Goal: Information Seeking & Learning: Learn about a topic

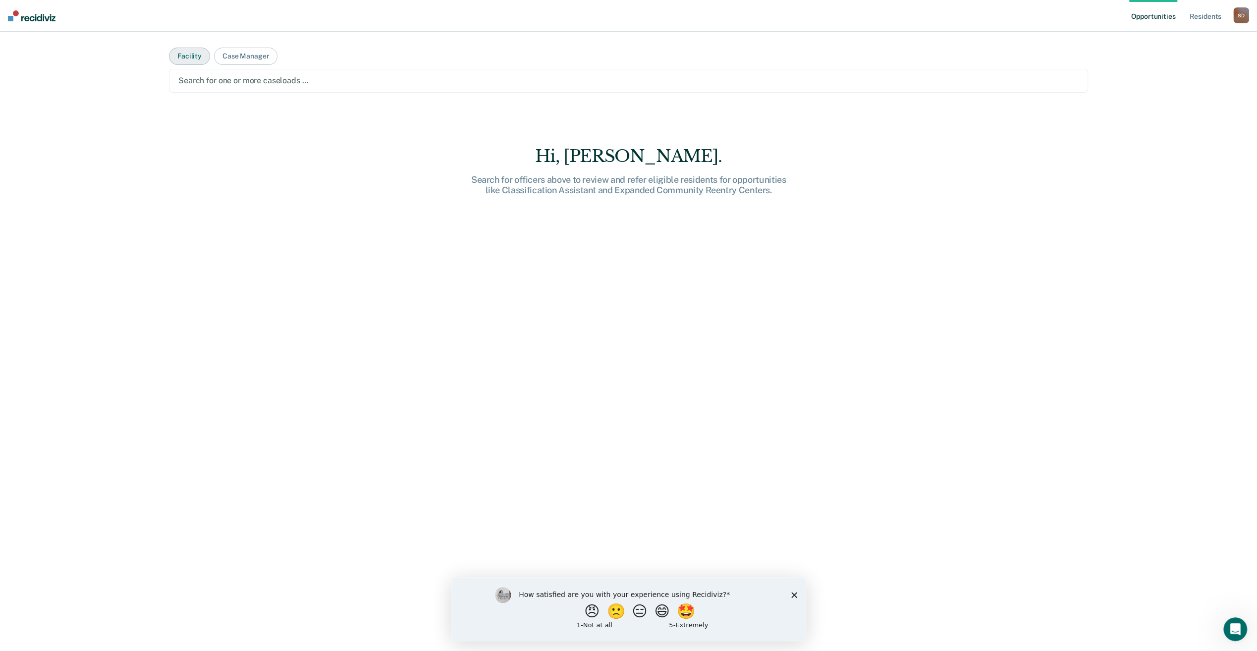
click at [186, 54] on button "Facility" at bounding box center [189, 56] width 41 height 17
click at [220, 79] on div at bounding box center [628, 80] width 900 height 11
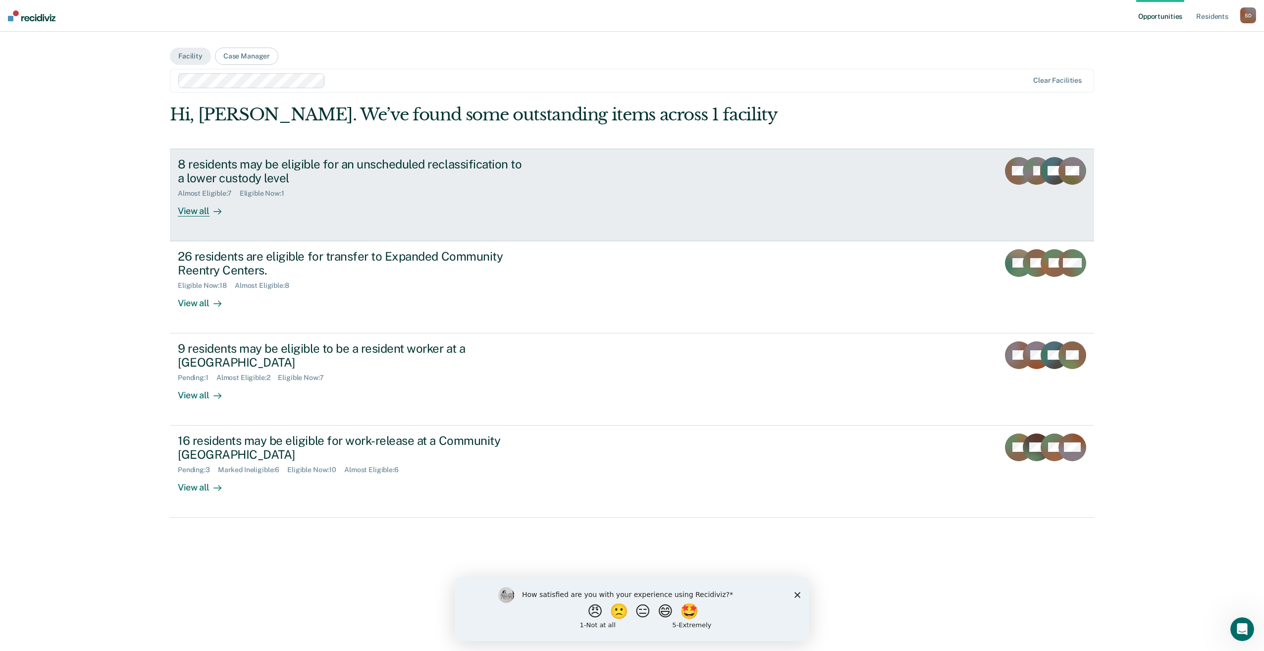
click at [197, 211] on div "View all" at bounding box center [205, 207] width 55 height 19
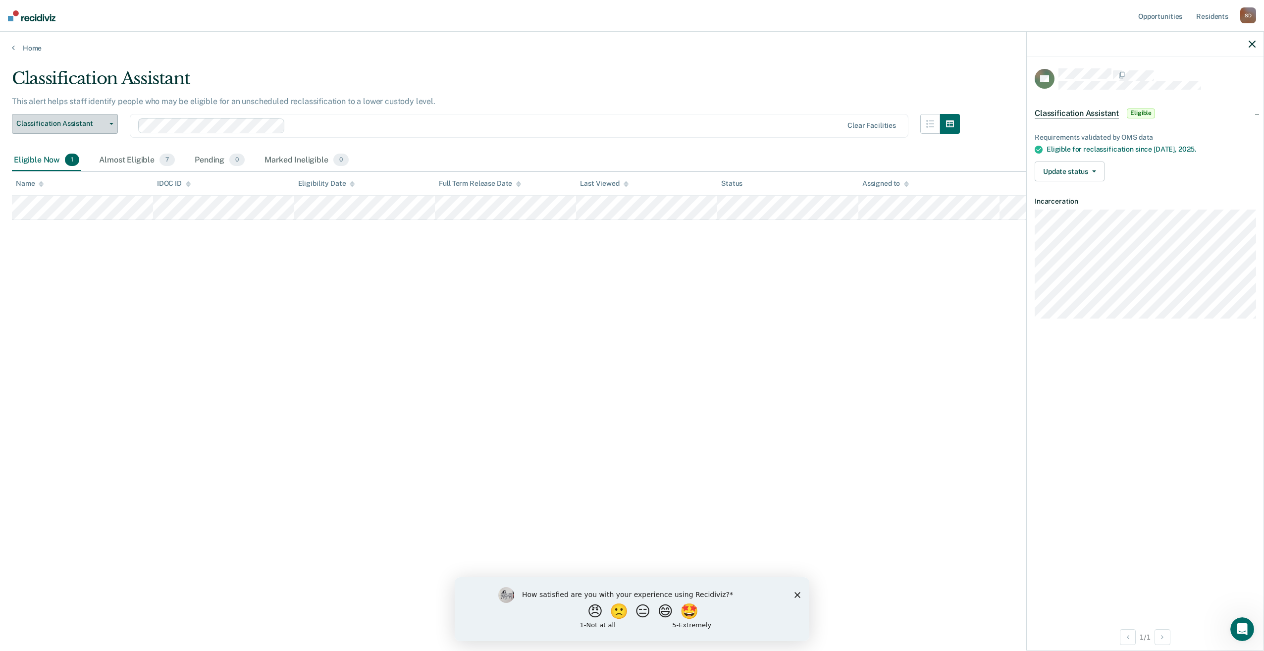
click at [112, 123] on icon "button" at bounding box center [111, 124] width 4 height 2
click at [36, 48] on link "Home" at bounding box center [632, 48] width 1240 height 9
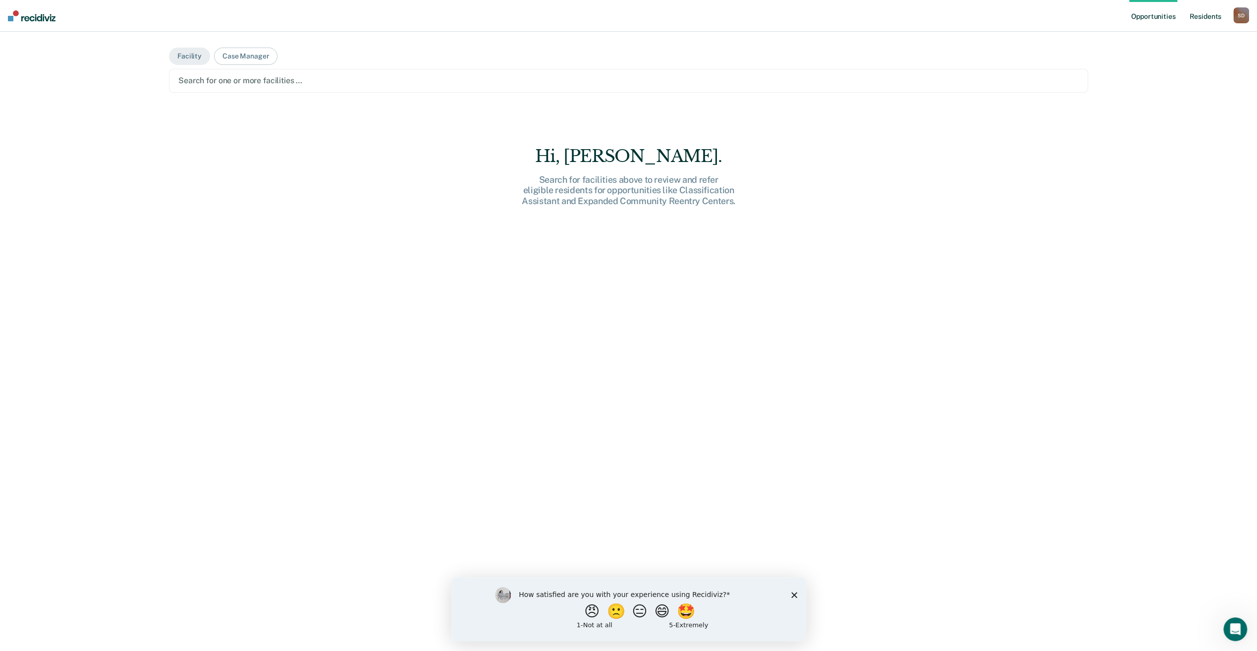
click at [1205, 17] on link "Resident s" at bounding box center [1205, 16] width 36 height 32
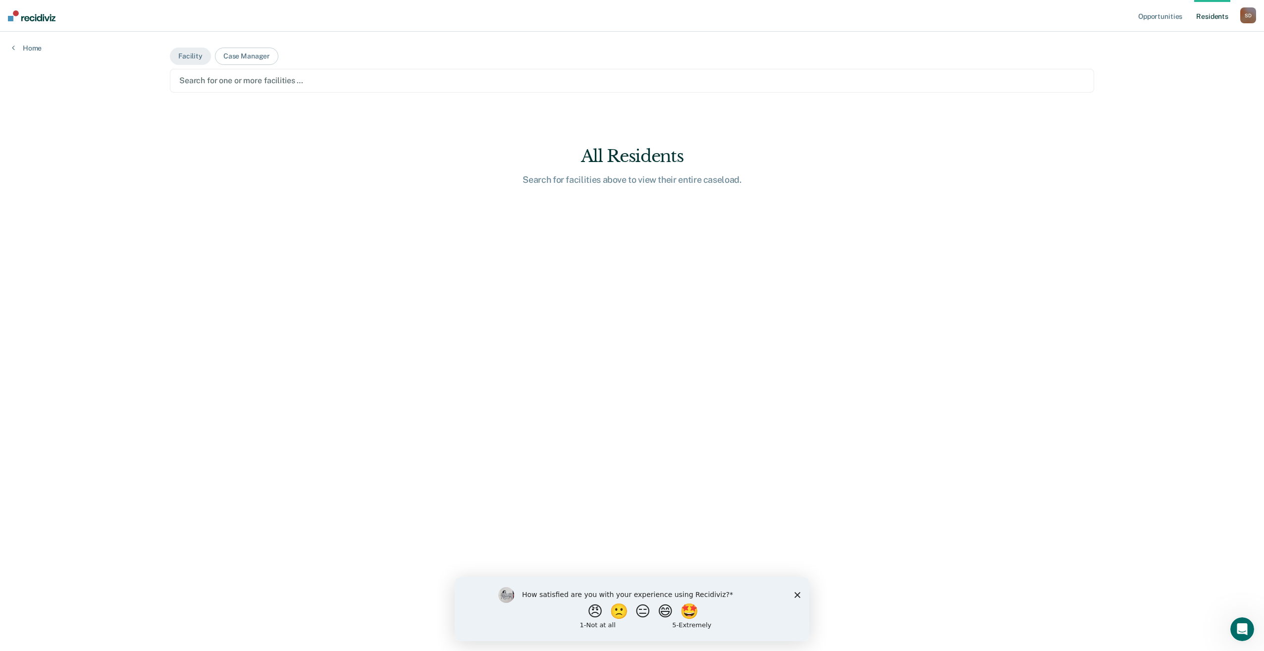
click at [193, 82] on div at bounding box center [631, 80] width 905 height 11
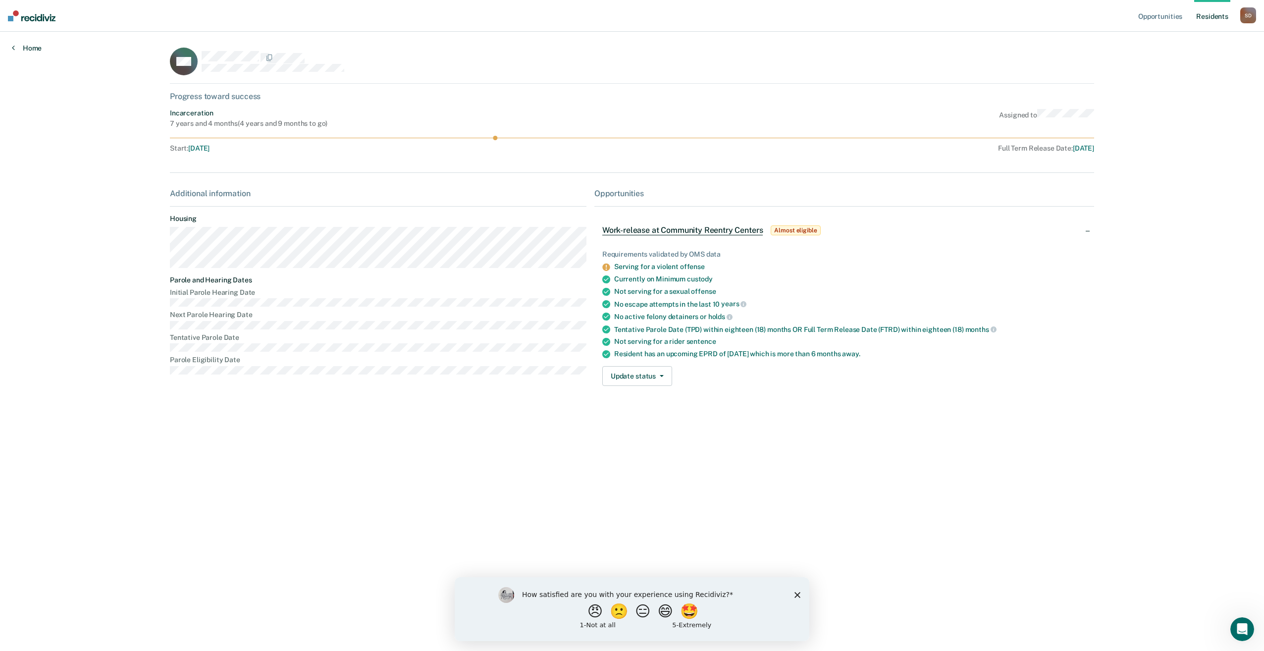
click at [27, 50] on link "Home" at bounding box center [27, 48] width 30 height 9
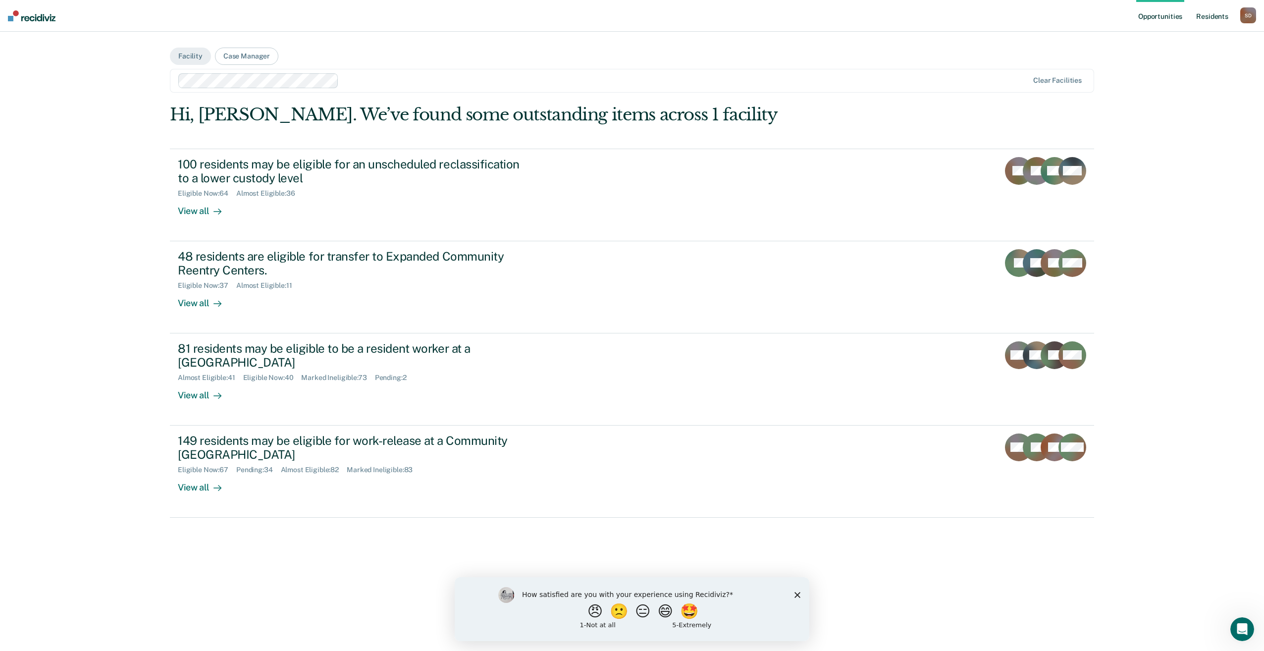
click at [1214, 18] on link "Resident s" at bounding box center [1212, 16] width 36 height 32
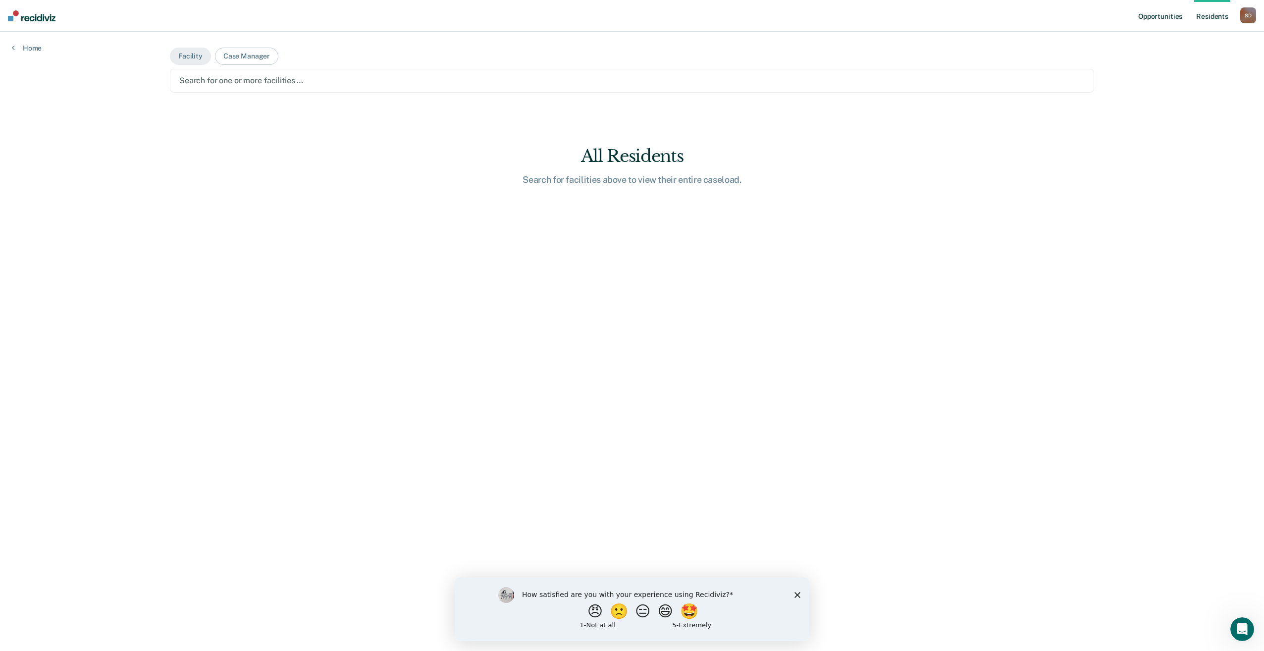
click at [1153, 18] on link "Opportunities" at bounding box center [1160, 16] width 48 height 32
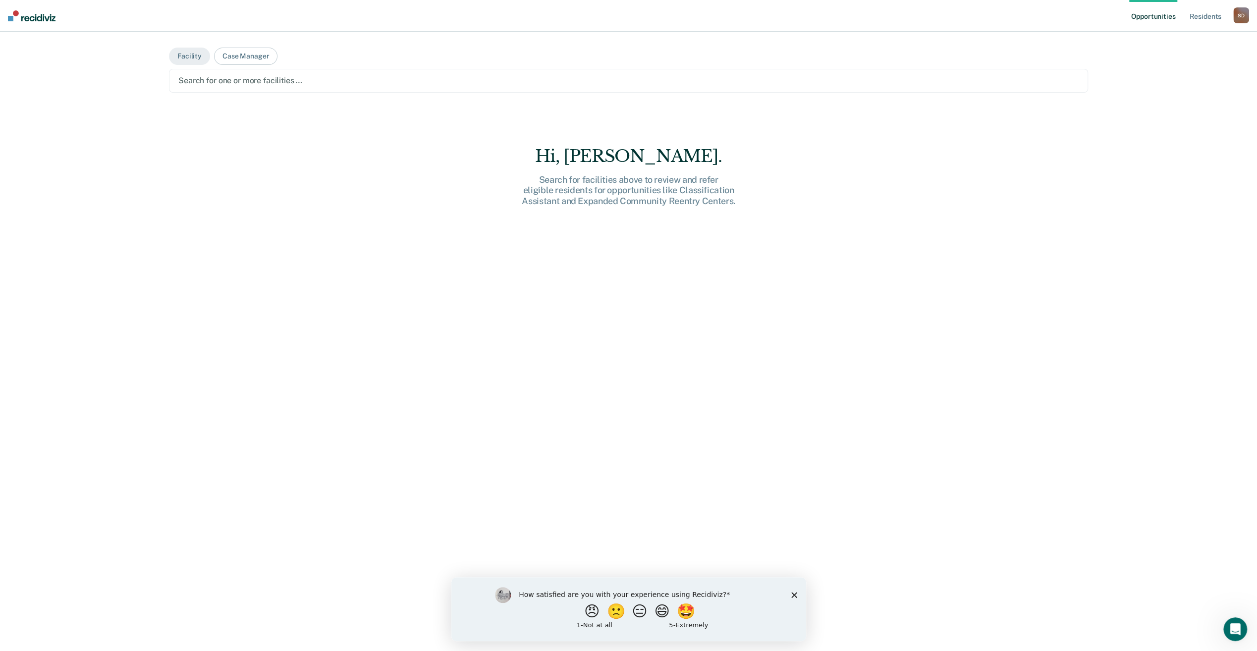
click at [793, 594] on polygon "Close survey" at bounding box center [794, 594] width 6 height 6
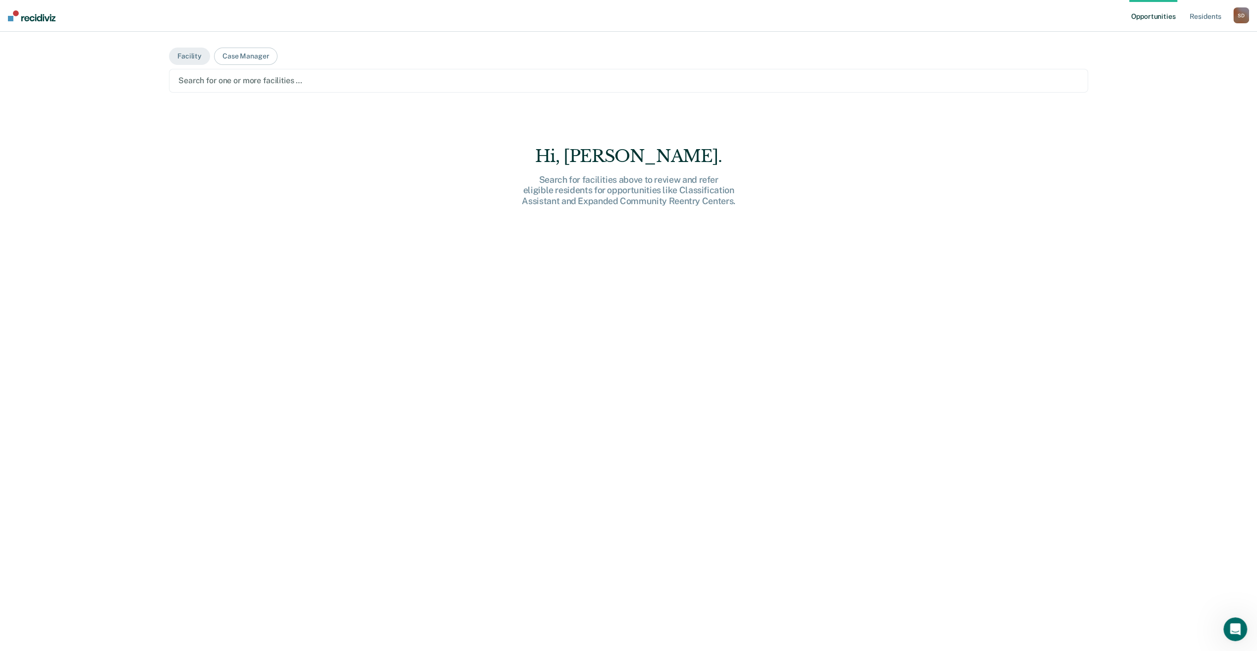
click at [38, 16] on img at bounding box center [32, 15] width 48 height 11
click at [1242, 16] on div "S D" at bounding box center [1241, 15] width 16 height 16
click at [1202, 18] on link "Resident s" at bounding box center [1205, 16] width 36 height 32
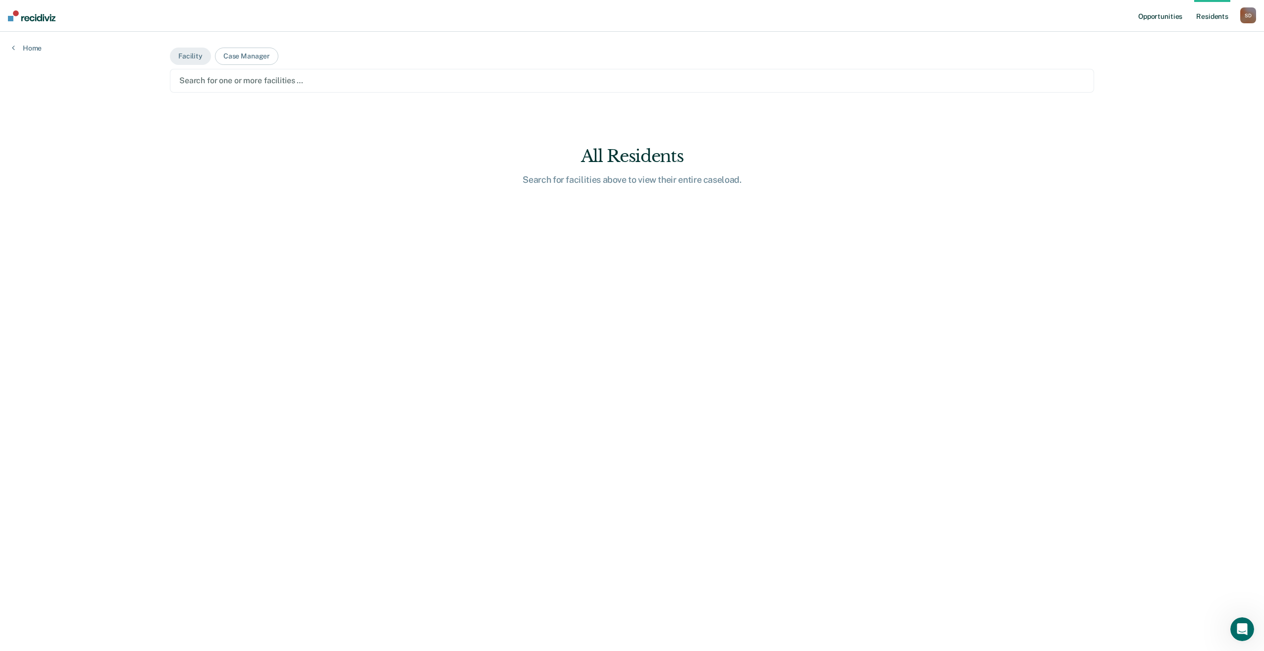
click at [1150, 18] on link "Opportunities" at bounding box center [1160, 16] width 48 height 32
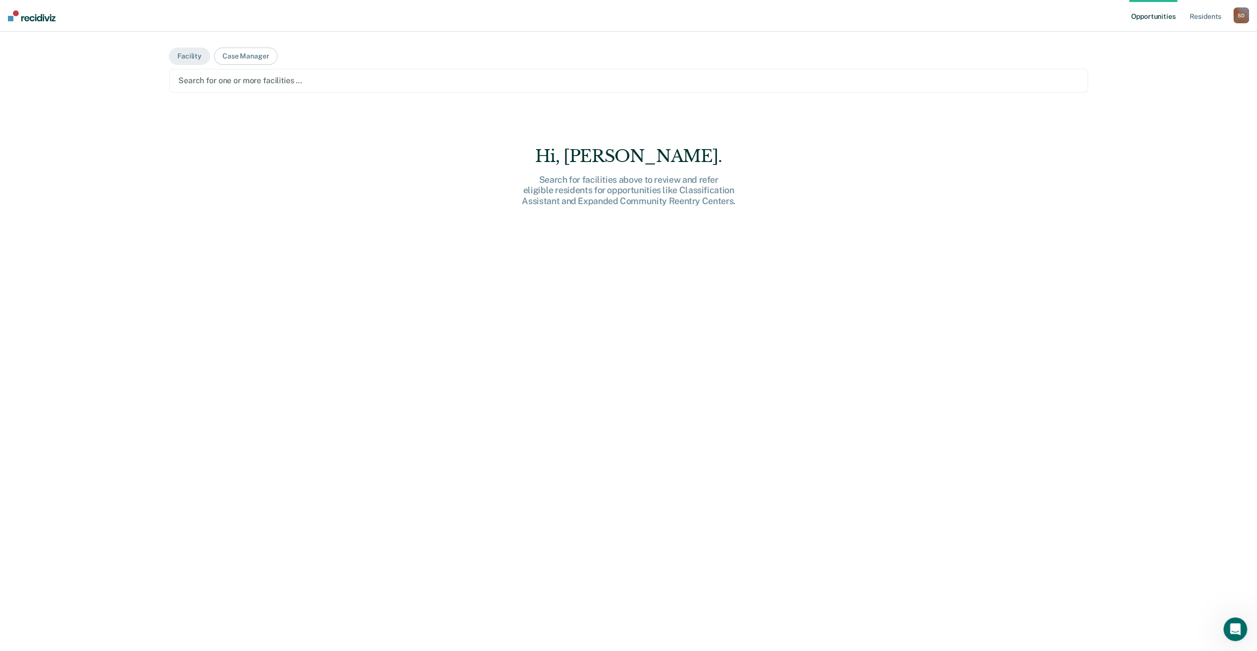
click at [188, 84] on div at bounding box center [628, 80] width 900 height 11
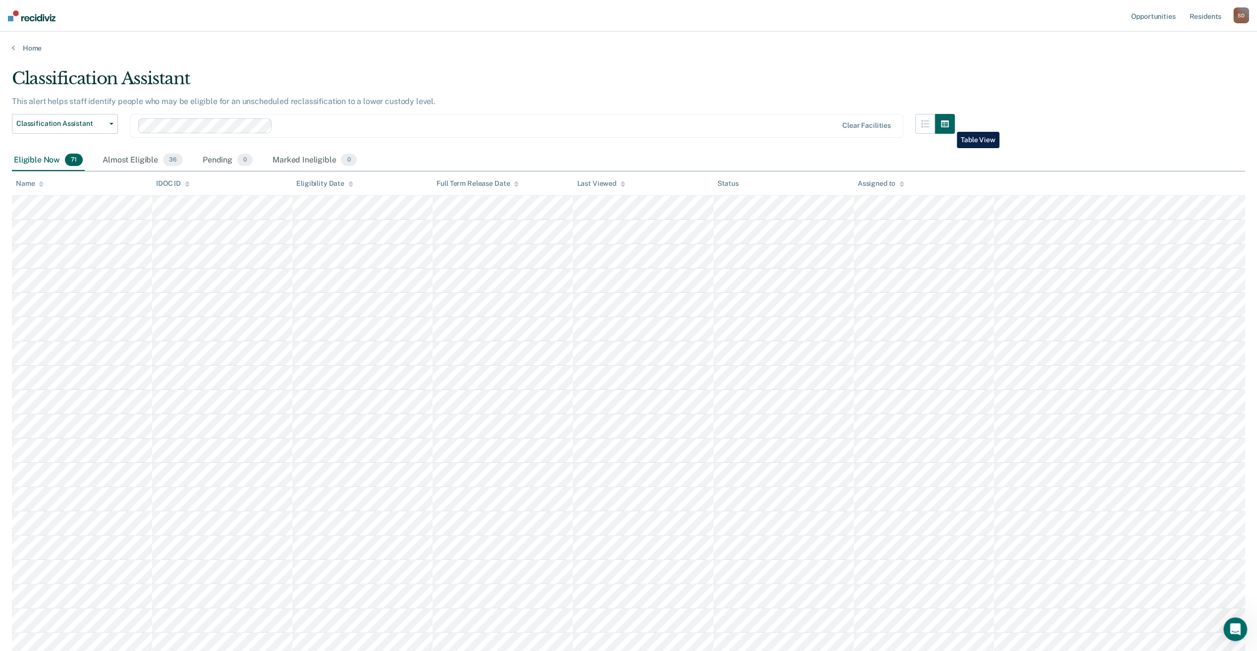
click at [949, 124] on icon "button" at bounding box center [945, 123] width 8 height 7
click at [929, 123] on icon "button" at bounding box center [925, 124] width 8 height 8
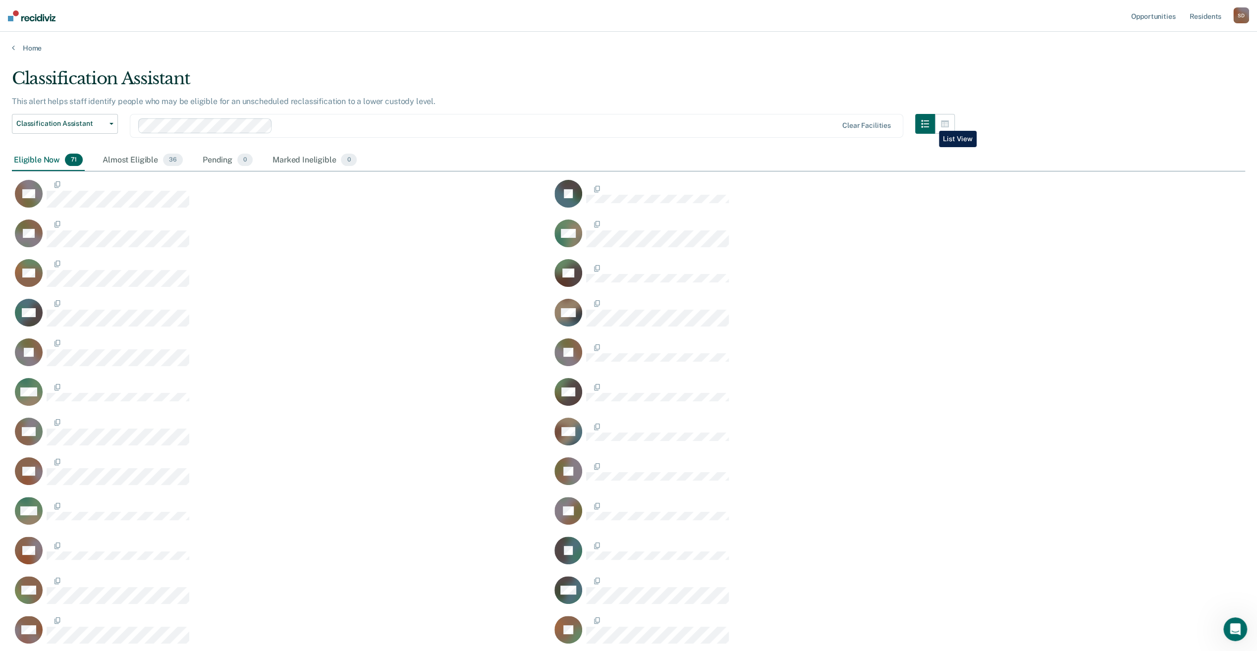
scroll to position [1527, 1225]
click at [947, 125] on icon "button" at bounding box center [945, 124] width 8 height 8
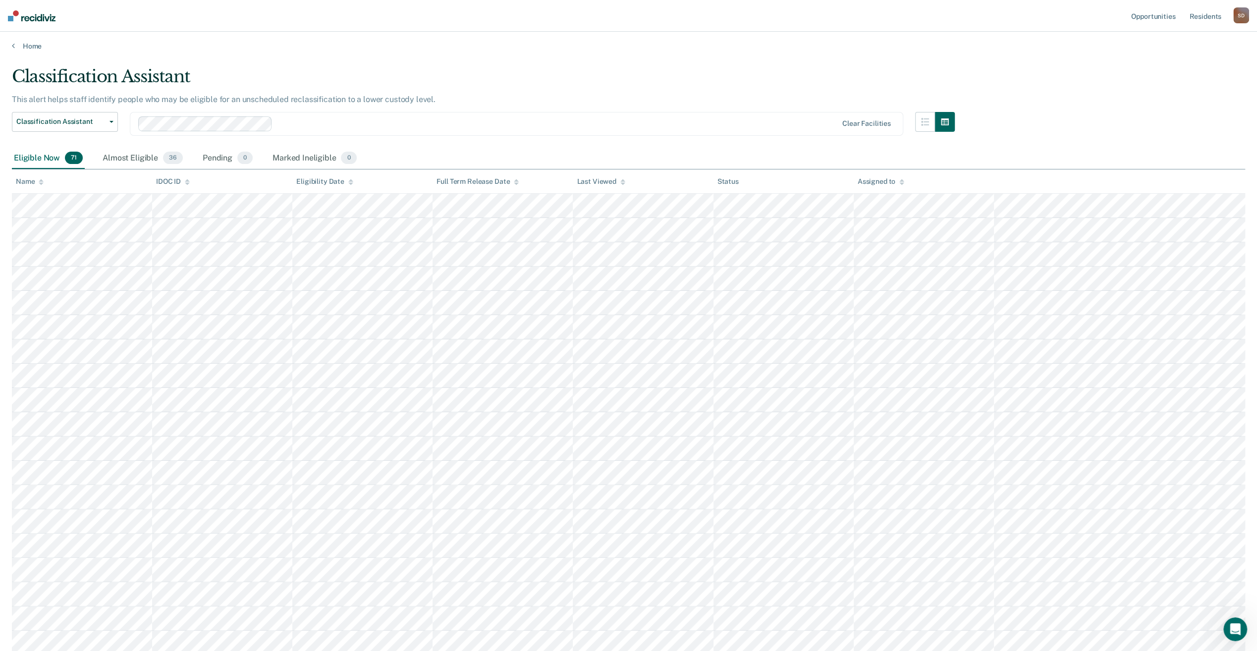
scroll to position [0, 0]
click at [110, 125] on button "Classification Assistant" at bounding box center [65, 124] width 106 height 20
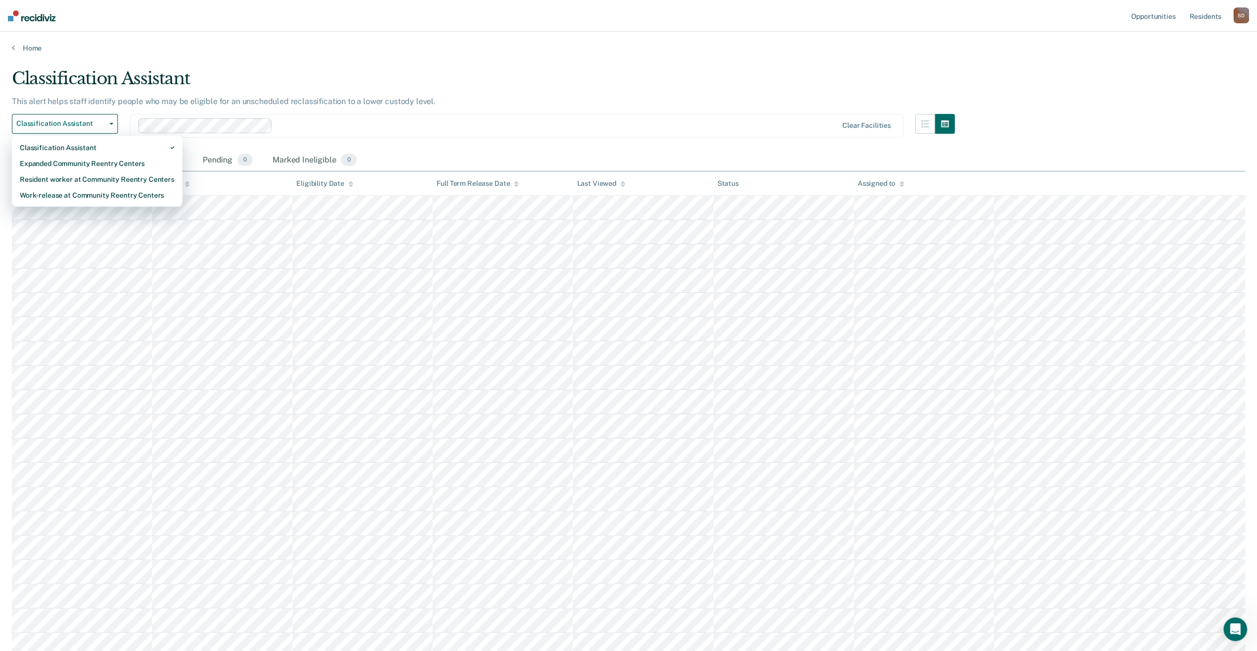
click at [413, 123] on div at bounding box center [556, 125] width 561 height 11
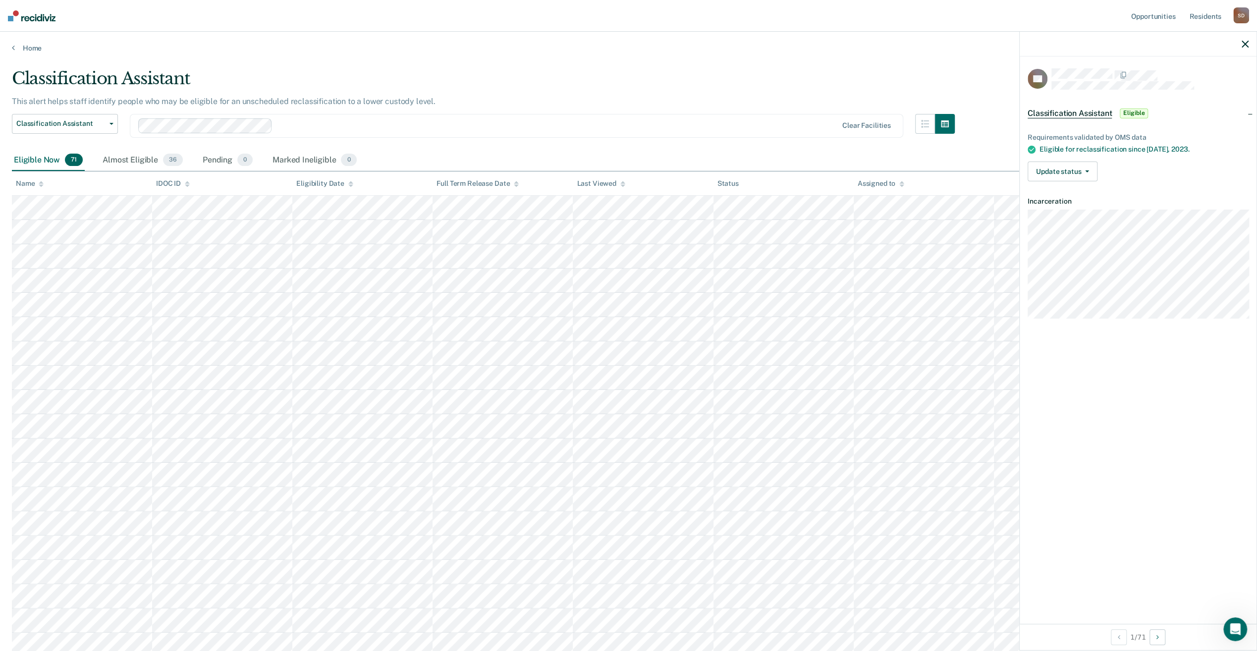
click at [1135, 112] on span "Eligible" at bounding box center [1133, 113] width 28 height 10
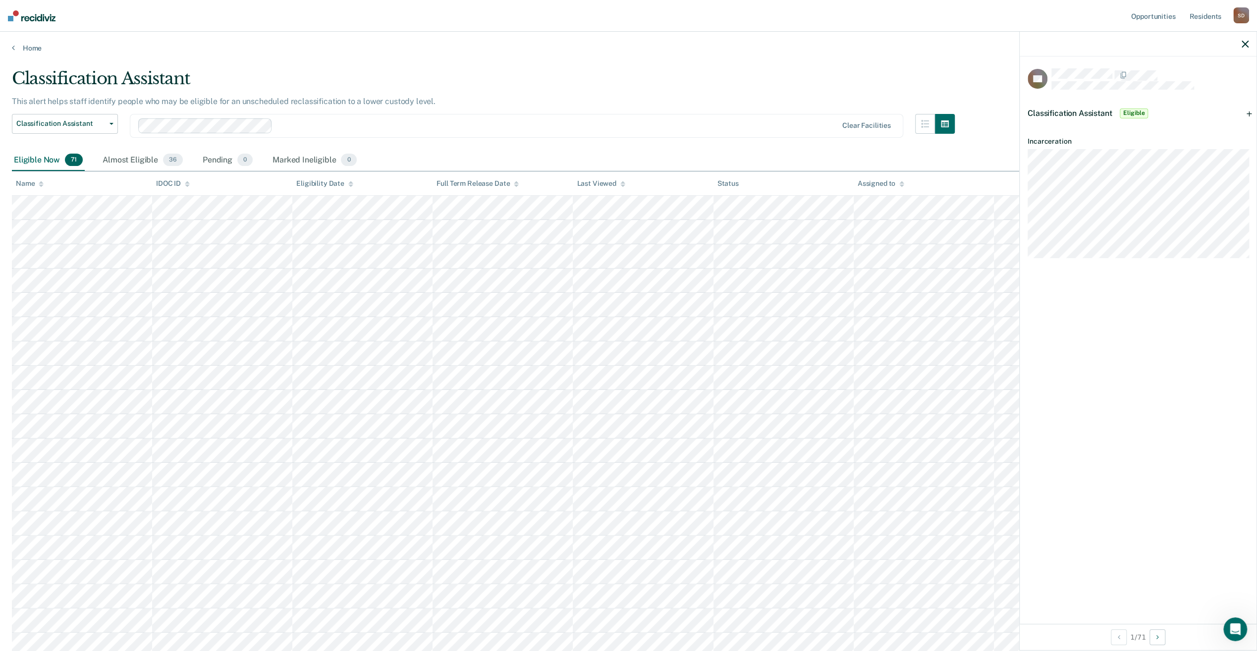
click at [1135, 112] on span "Eligible" at bounding box center [1133, 113] width 28 height 10
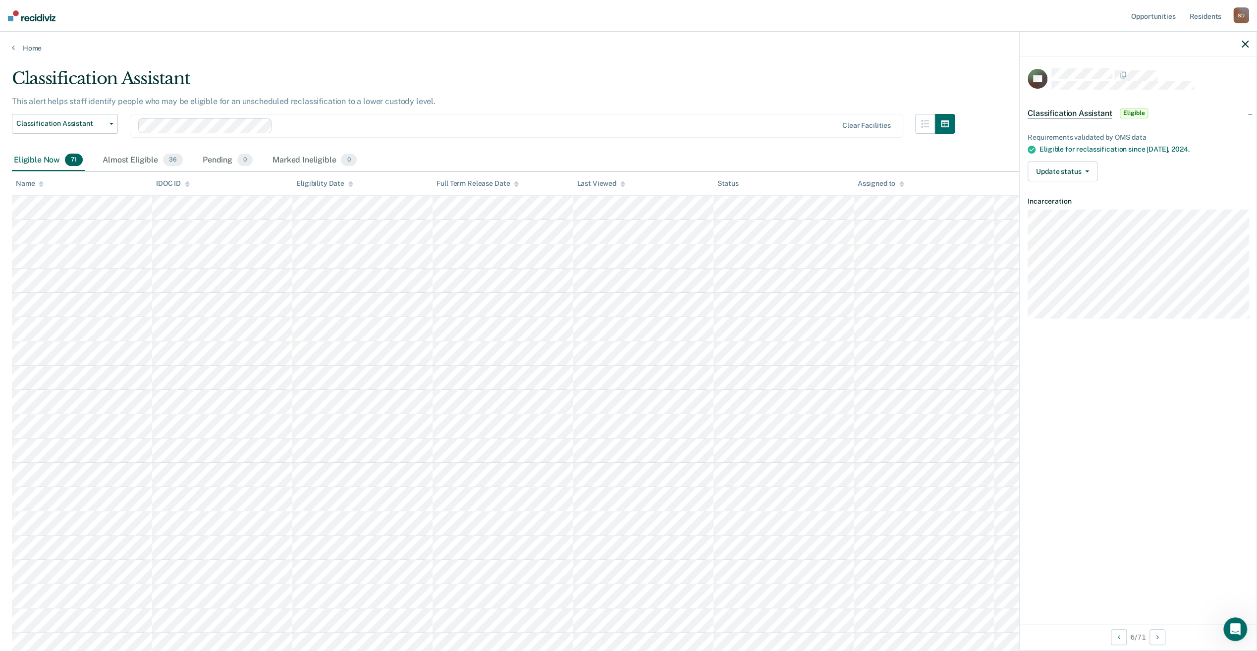
click at [1246, 46] on icon "button" at bounding box center [1244, 44] width 7 height 7
click at [1086, 170] on icon "button" at bounding box center [1087, 171] width 4 height 2
click at [21, 47] on link "Home" at bounding box center [628, 48] width 1233 height 9
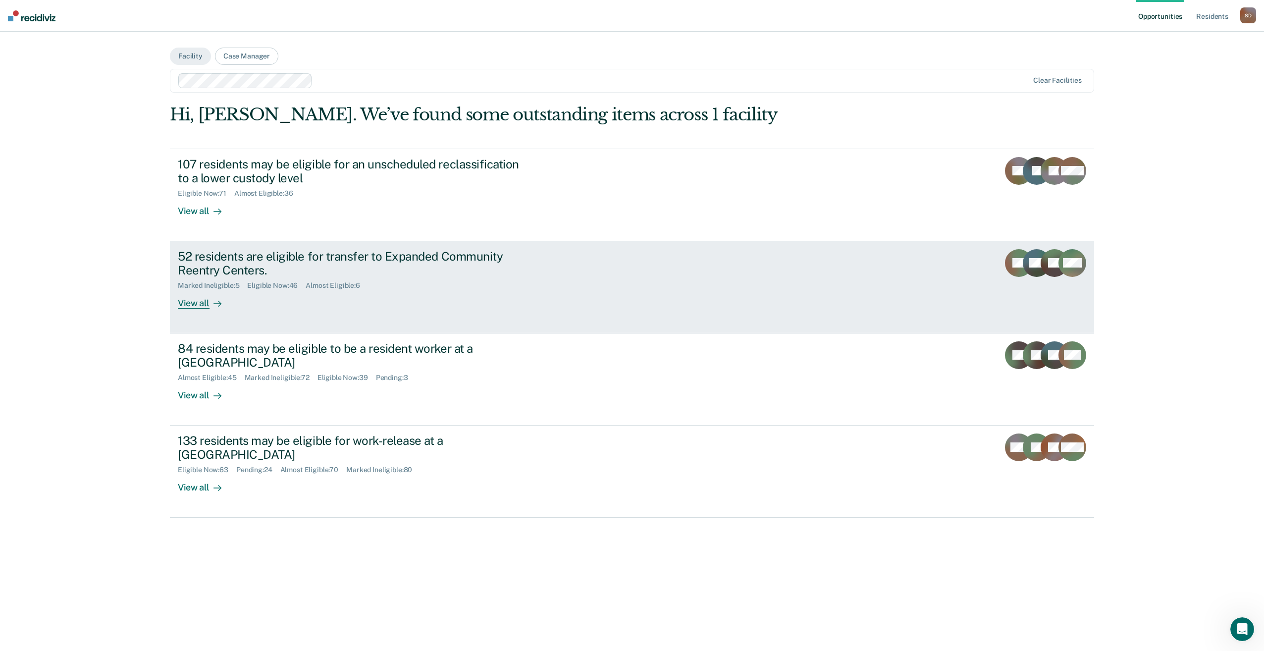
click at [423, 255] on div "52 residents are eligible for transfer to Expanded Community Reentry Centers." at bounding box center [352, 263] width 348 height 29
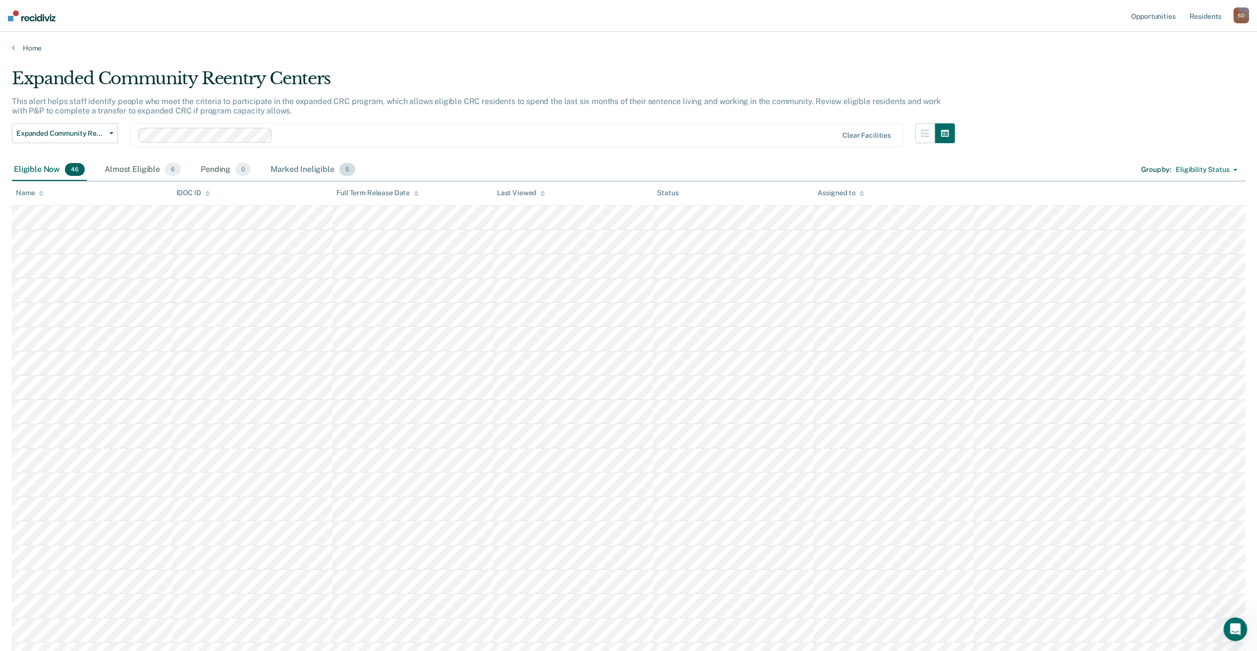
click at [324, 169] on div "Marked Ineligible 5" at bounding box center [312, 170] width 89 height 22
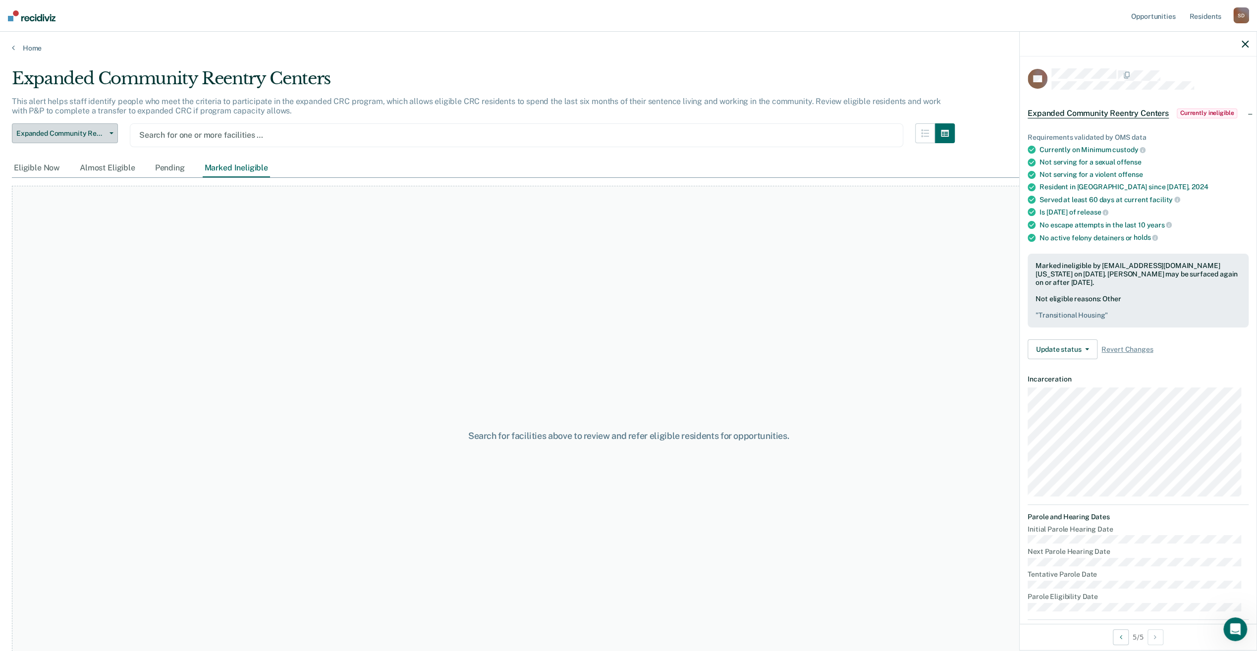
click at [110, 132] on icon "button" at bounding box center [111, 133] width 4 height 2
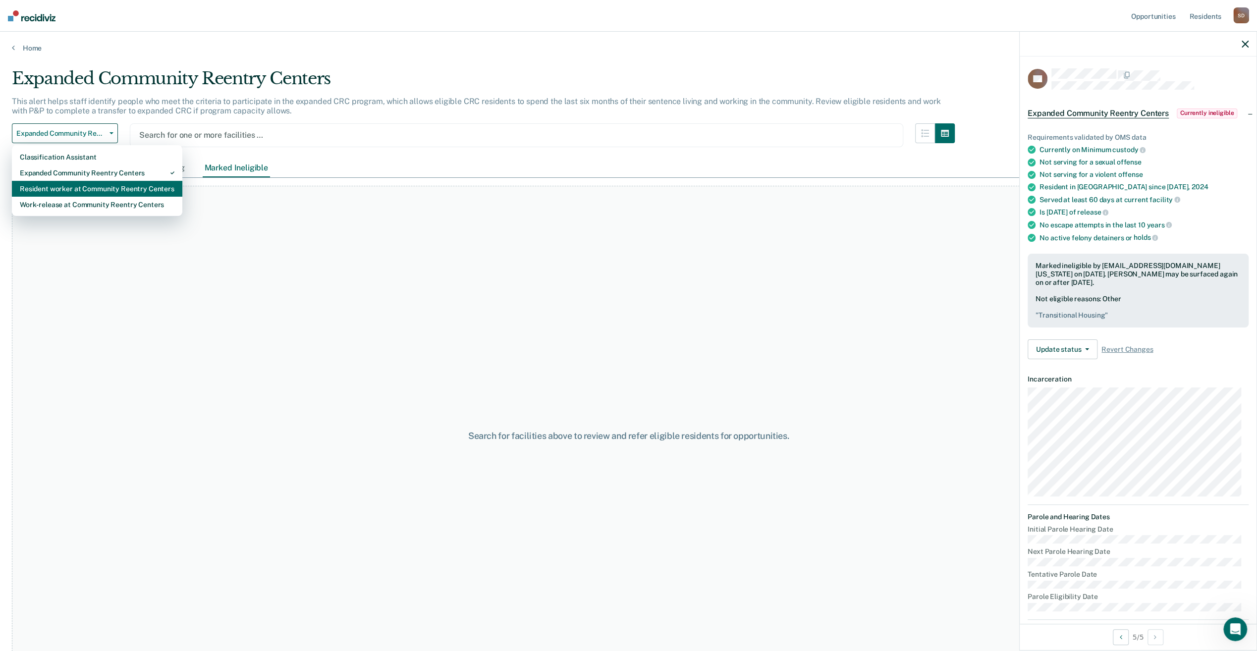
drag, startPoint x: 100, startPoint y: 188, endPoint x: 137, endPoint y: 188, distance: 37.2
click at [100, 188] on div "Resident worker at Community Reentry Centers" at bounding box center [97, 189] width 155 height 16
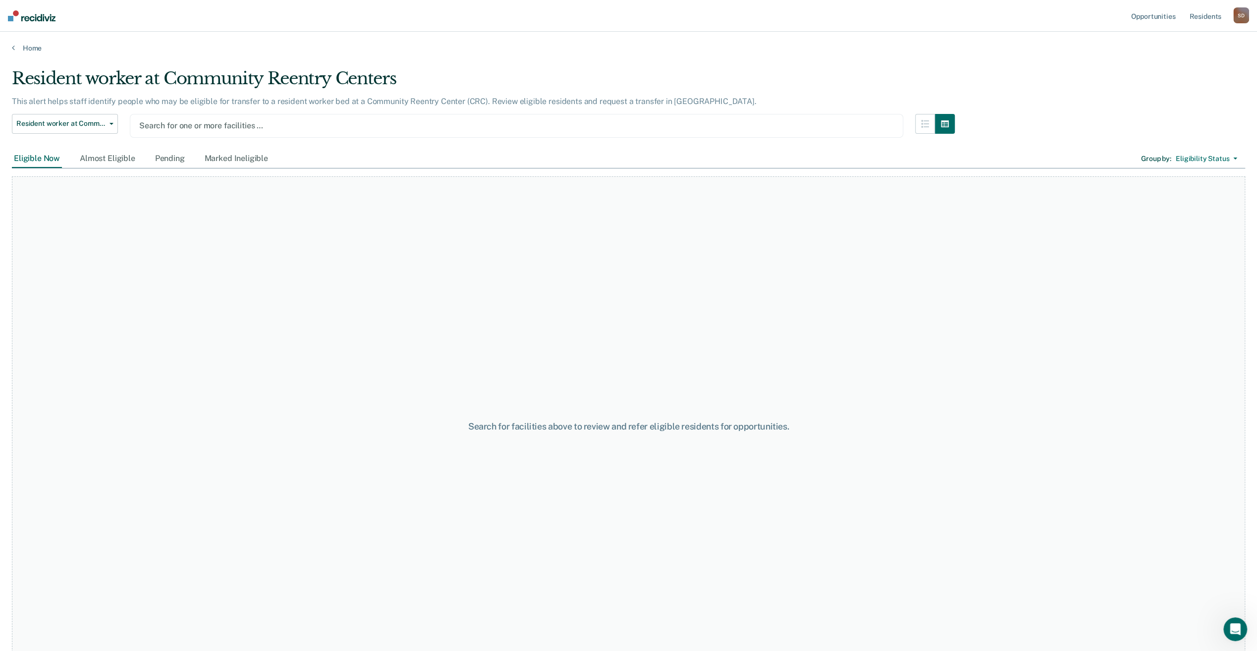
click at [175, 120] on div at bounding box center [516, 125] width 754 height 11
click at [288, 160] on div "Marked Ineligible 72" at bounding box center [318, 161] width 91 height 22
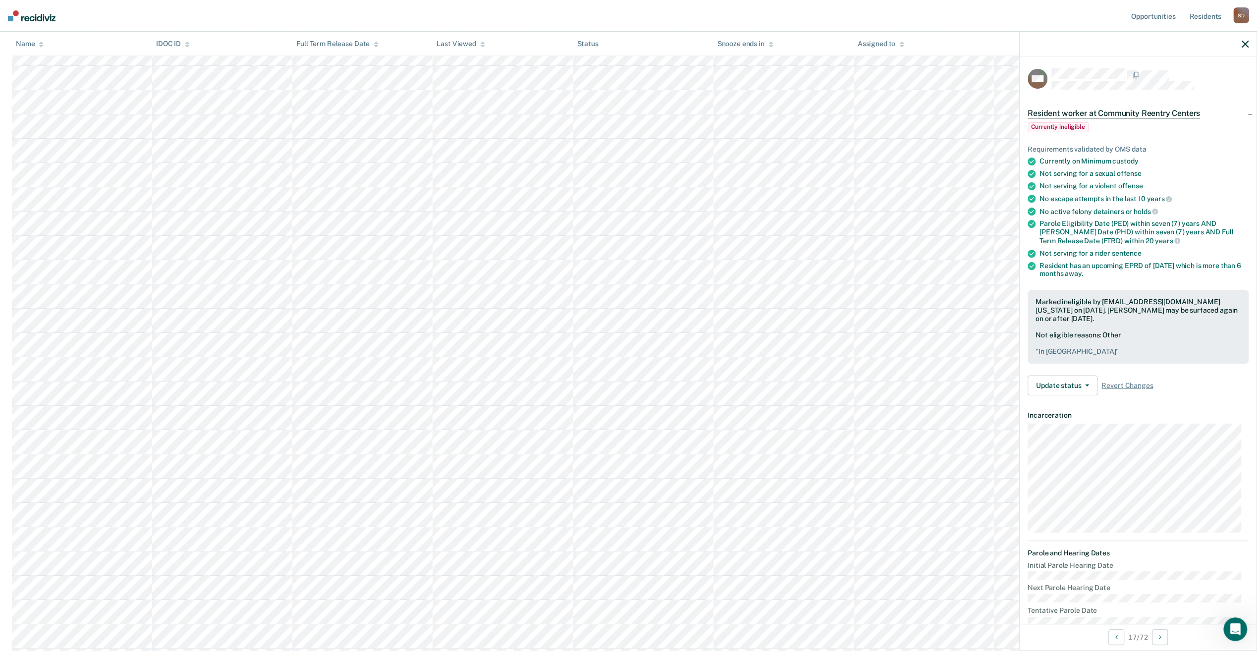
scroll to position [446, 0]
